Goal: Complete application form

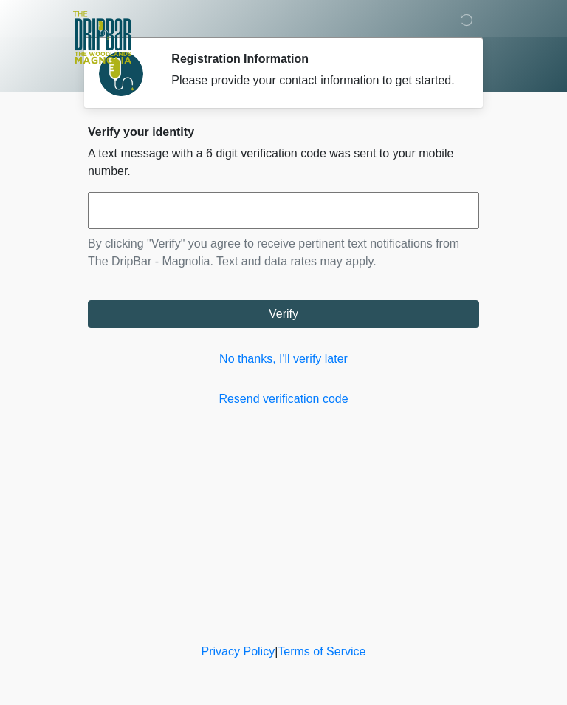
click at [363, 225] on input "text" at bounding box center [283, 210] width 391 height 37
type input "******"
click at [375, 328] on button "Verify" at bounding box center [283, 314] width 391 height 28
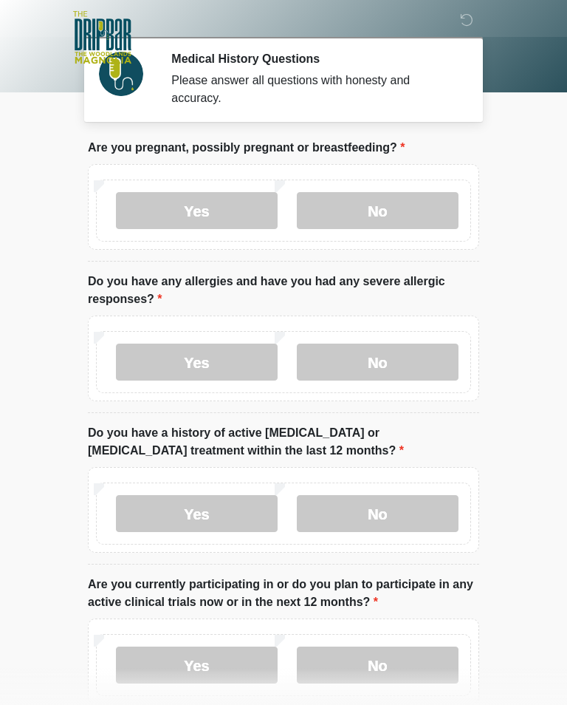
click at [403, 213] on label "No" at bounding box center [378, 210] width 162 height 37
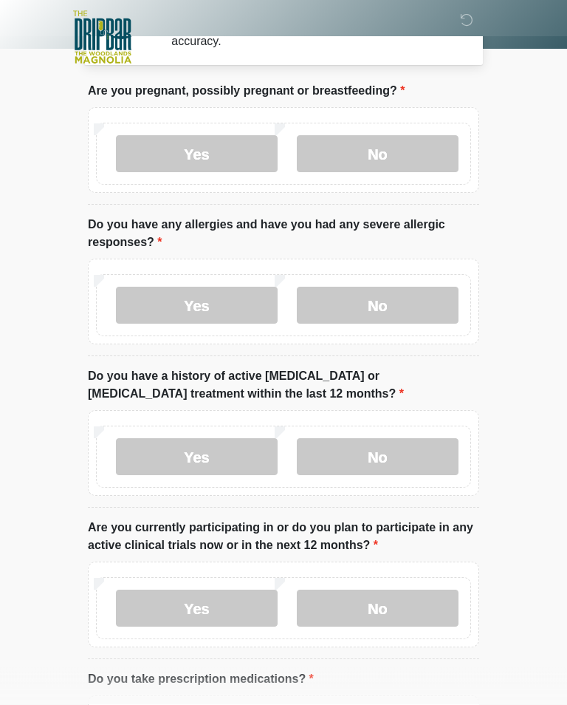
scroll to position [58, 0]
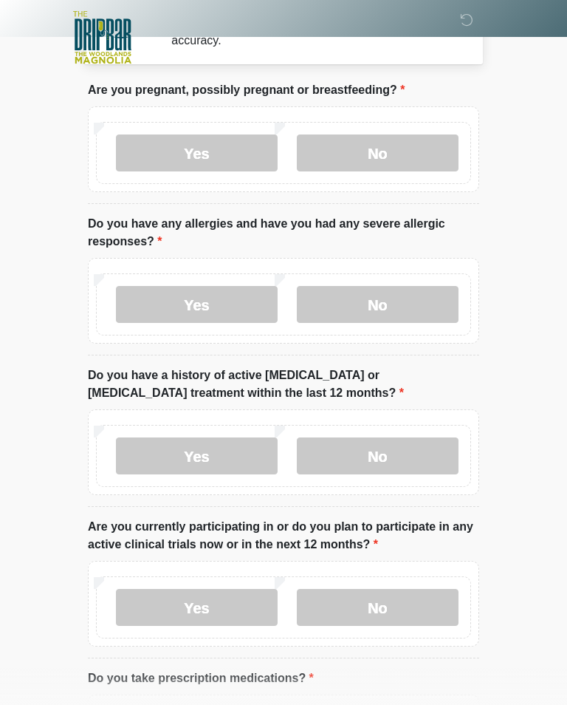
click at [405, 304] on label "No" at bounding box center [378, 304] width 162 height 37
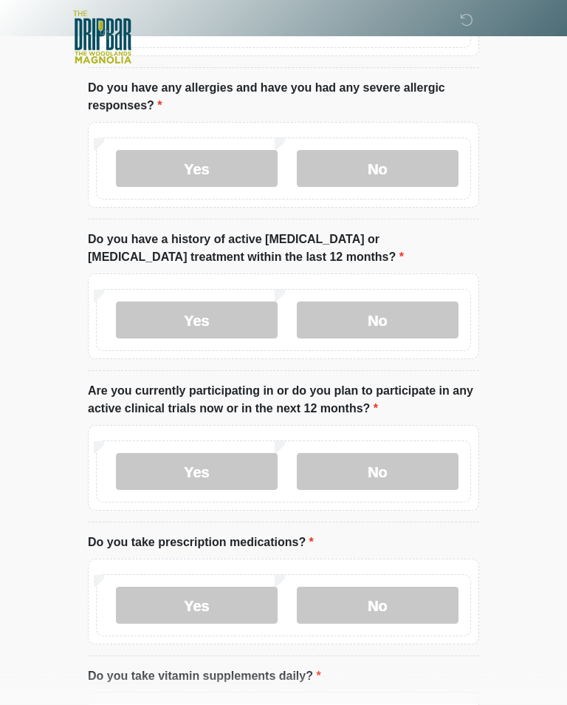
scroll to position [194, 0]
click at [408, 320] on label "No" at bounding box center [378, 319] width 162 height 37
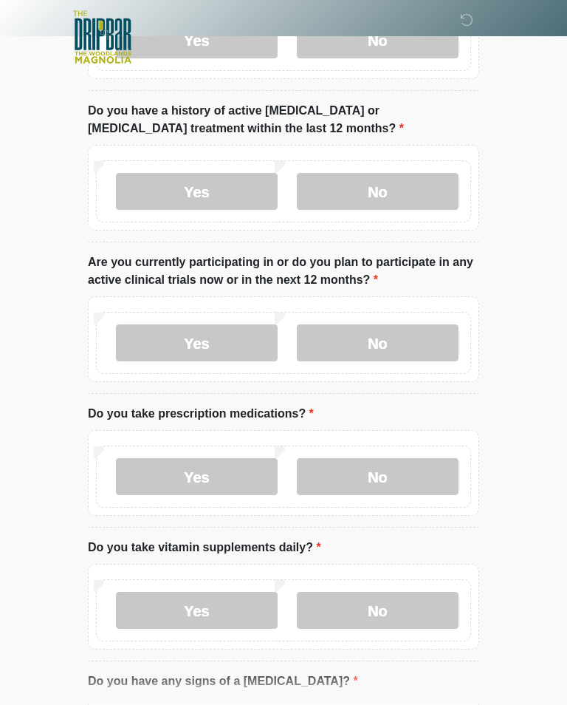
scroll to position [322, 0]
click at [393, 339] on label "No" at bounding box center [378, 342] width 162 height 37
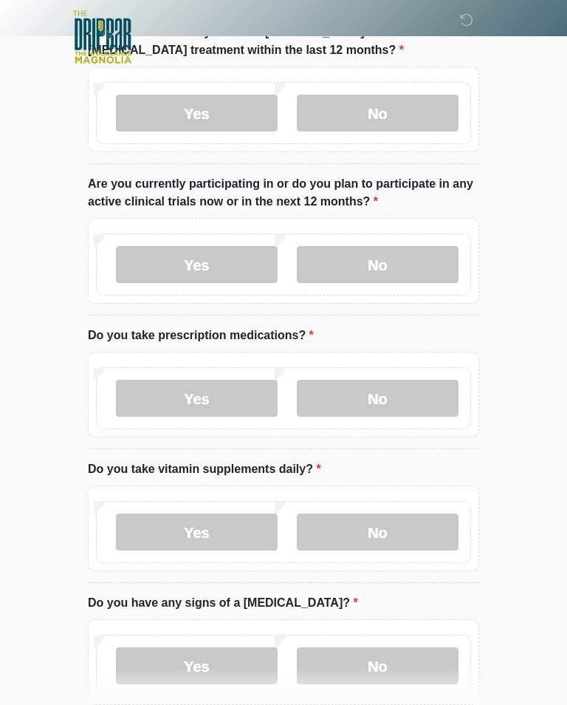
scroll to position [400, 0]
click at [392, 396] on label "No" at bounding box center [378, 398] width 162 height 37
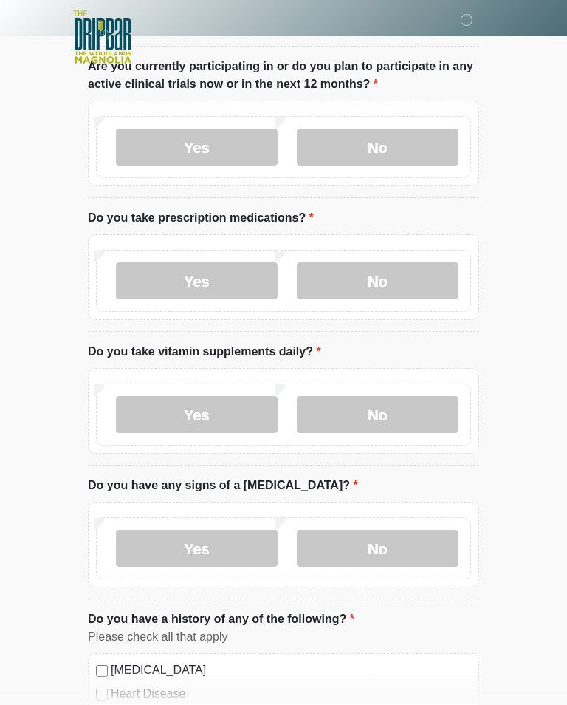
scroll to position [518, 0]
click at [221, 413] on label "Yes" at bounding box center [197, 414] width 162 height 37
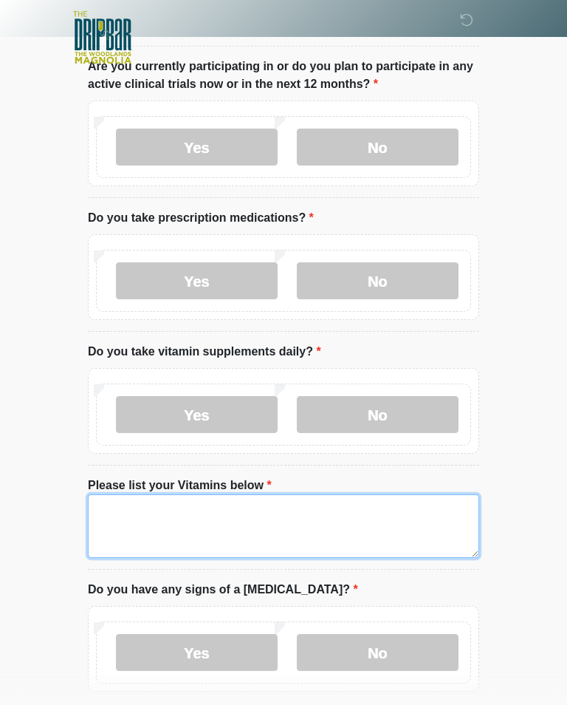
click at [329, 528] on textarea "Please list your Vitamins below" at bounding box center [283, 526] width 391 height 64
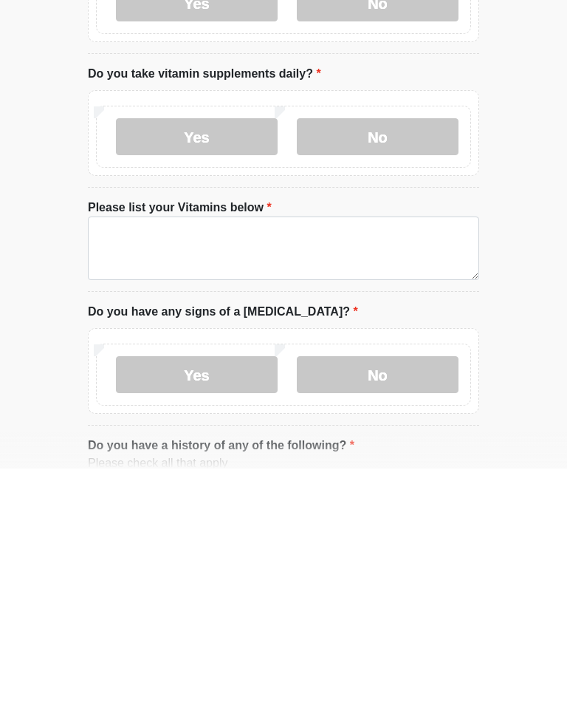
click at [389, 355] on label "No" at bounding box center [378, 373] width 162 height 37
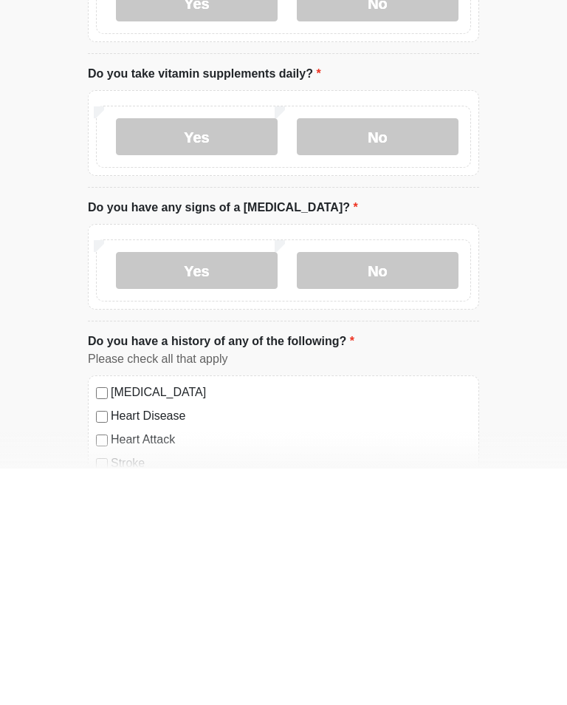
scroll to position [796, 0]
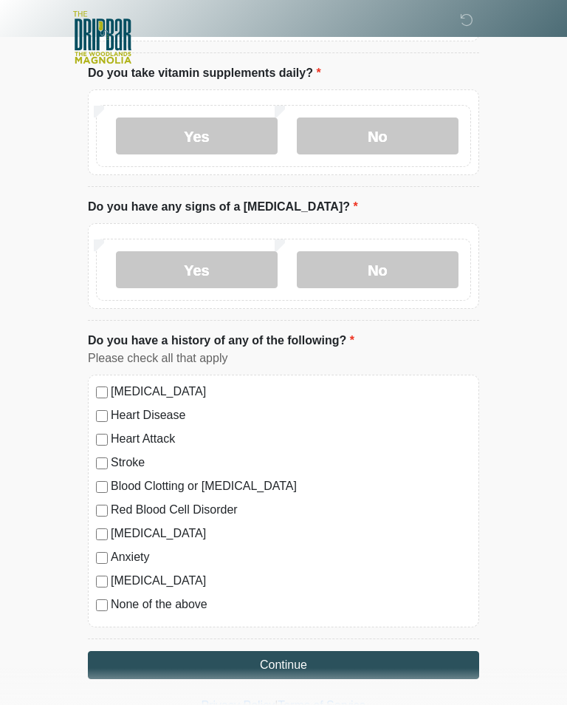
click at [408, 268] on label "No" at bounding box center [378, 269] width 162 height 37
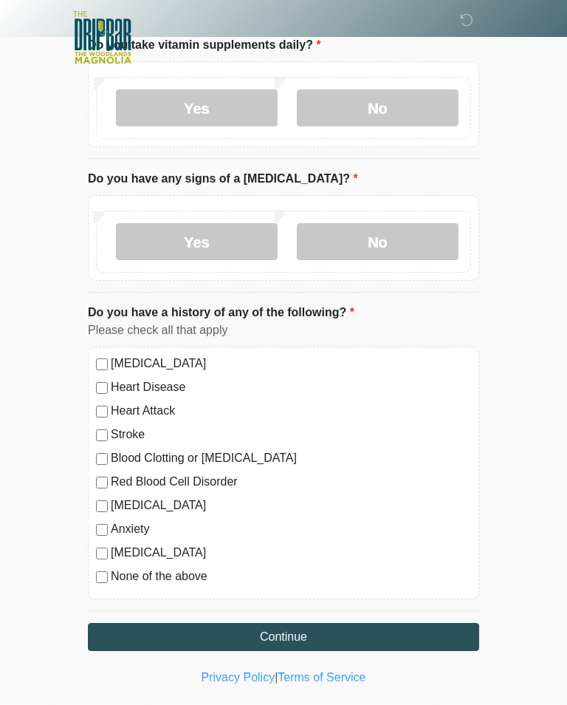
click at [349, 641] on button "Continue" at bounding box center [283, 637] width 391 height 28
click at [331, 634] on button "Continue" at bounding box center [283, 637] width 391 height 28
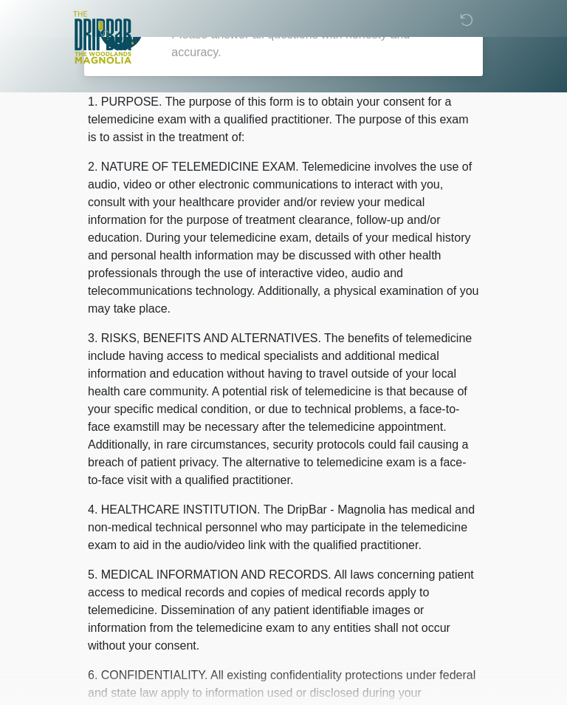
scroll to position [0, 0]
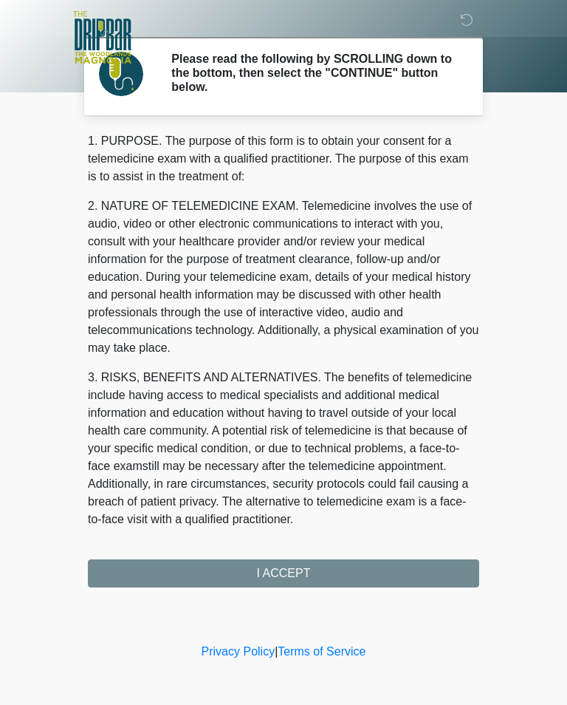
click at [354, 579] on div "1. PURPOSE. The purpose of this form is to obtain your consent for a telemedici…" at bounding box center [283, 359] width 391 height 455
click at [346, 574] on div "1. PURPOSE. The purpose of this form is to obtain your consent for a telemedici…" at bounding box center [283, 359] width 391 height 455
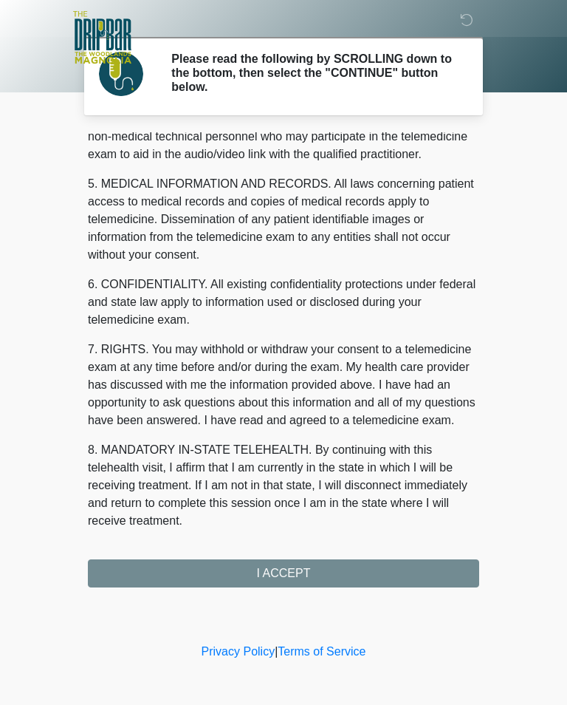
scroll to position [448, 0]
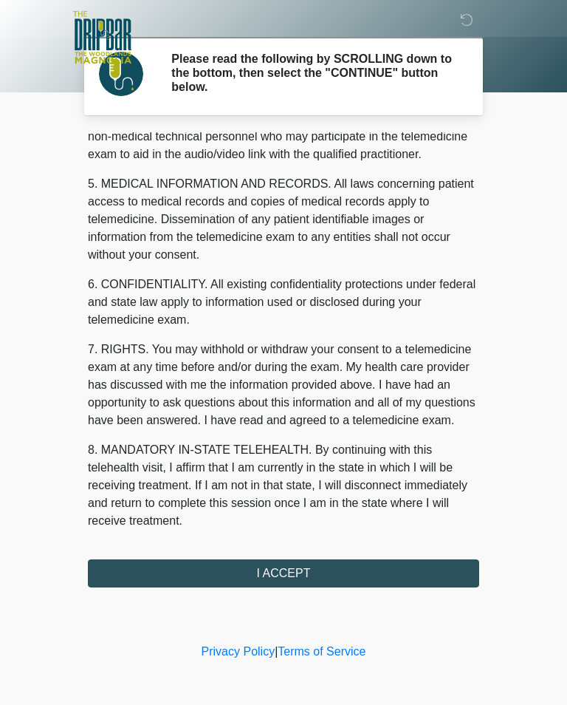
click at [353, 580] on button "I ACCEPT" at bounding box center [283, 573] width 391 height 28
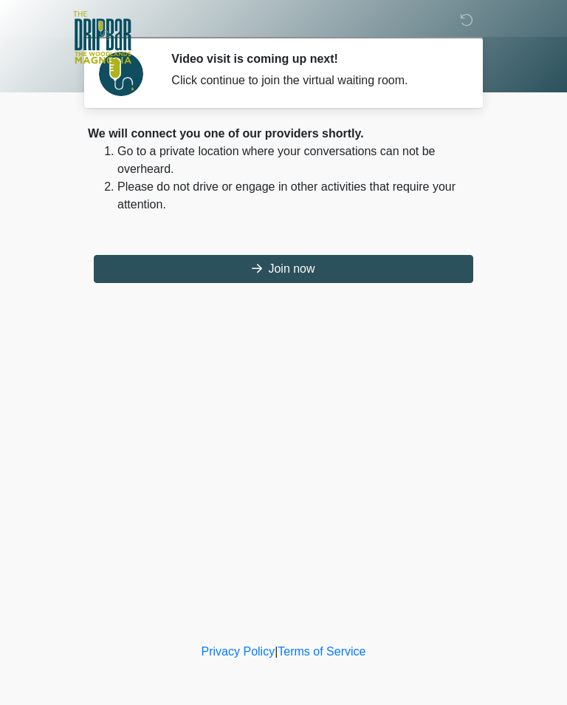
click at [380, 262] on button "Join now" at bounding box center [284, 269] width 380 height 28
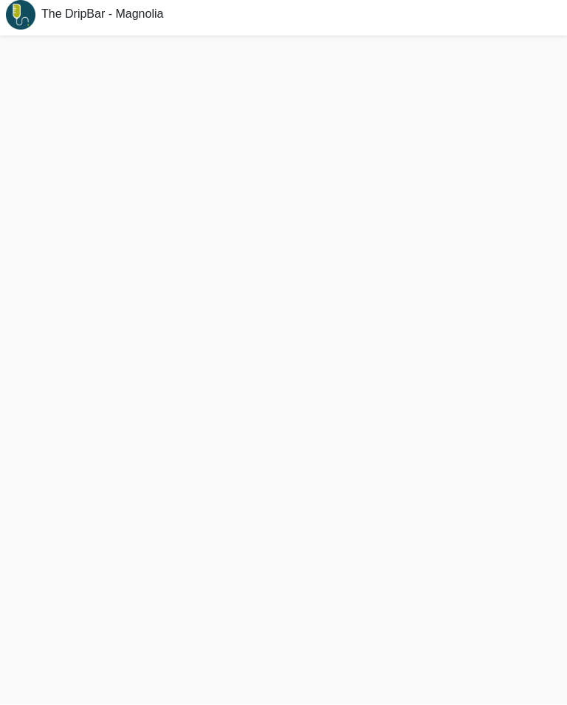
scroll to position [18, 0]
